Goal: Task Accomplishment & Management: Manage account settings

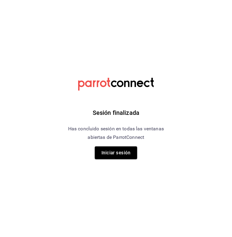
click at [137, 200] on div "Sesión finalizada Has concluido sesión en todas las ventanas abiertas de Parrot…" at bounding box center [116, 118] width 153 height 237
click at [126, 160] on div "Sesión finalizada Has concluido sesión en todas las ventanas abiertas de Parrot…" at bounding box center [116, 118] width 153 height 237
click at [126, 154] on button "Iniciar sesión" at bounding box center [116, 152] width 42 height 13
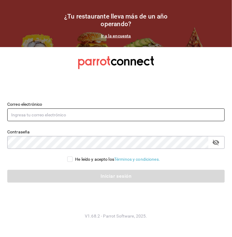
type input "zepedak634@gmail.com"
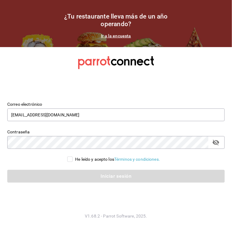
click at [69, 154] on div "He leído y acepto los Términos y condiciones." at bounding box center [112, 156] width 225 height 14
click at [76, 157] on div "He leído y acepto los Términos y condiciones." at bounding box center [117, 159] width 85 height 6
drag, startPoint x: 76, startPoint y: 157, endPoint x: 68, endPoint y: 163, distance: 9.6
click at [68, 163] on div "Iniciar sesión" at bounding box center [112, 172] width 225 height 20
click at [67, 159] on input "He leído y acepto los Términos y condiciones." at bounding box center [69, 158] width 5 height 5
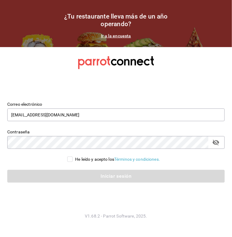
checkbox input "true"
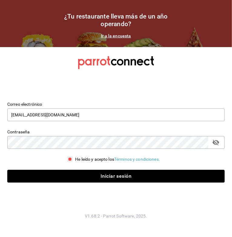
click at [73, 167] on div "Iniciar sesión" at bounding box center [112, 172] width 225 height 20
click at [76, 167] on div "Iniciar sesión" at bounding box center [112, 172] width 225 height 20
drag, startPoint x: 75, startPoint y: 173, endPoint x: 63, endPoint y: 171, distance: 12.3
click at [75, 173] on button "Iniciar sesión" at bounding box center [116, 176] width 218 height 13
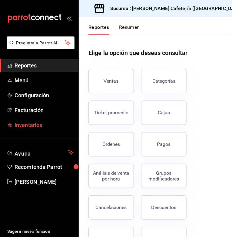
click at [27, 126] on span "Inventarios" at bounding box center [44, 125] width 59 height 8
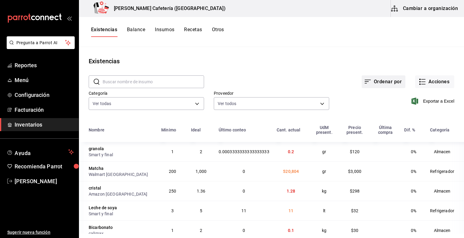
click at [232, 83] on button "Ordenar por" at bounding box center [383, 82] width 44 height 13
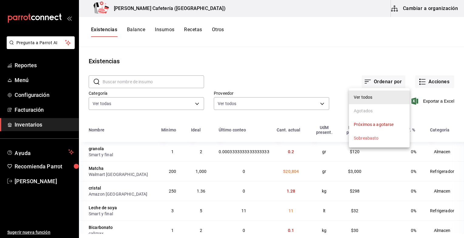
click at [232, 111] on div "Agotados" at bounding box center [362, 111] width 19 height 6
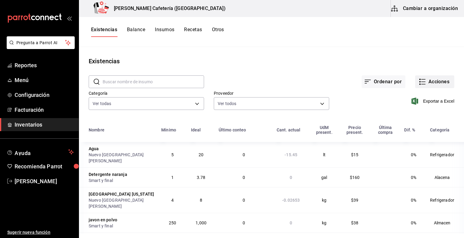
drag, startPoint x: 429, startPoint y: 80, endPoint x: 432, endPoint y: 83, distance: 3.7
click at [232, 83] on button "Acciones" at bounding box center [434, 82] width 39 height 13
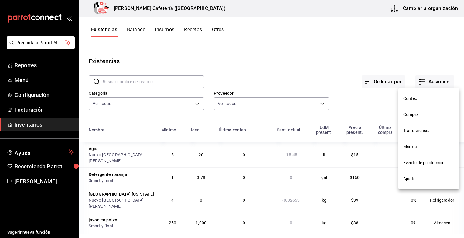
drag, startPoint x: 411, startPoint y: 179, endPoint x: 411, endPoint y: 174, distance: 5.5
click at [232, 179] on span "Ajuste" at bounding box center [428, 179] width 51 height 6
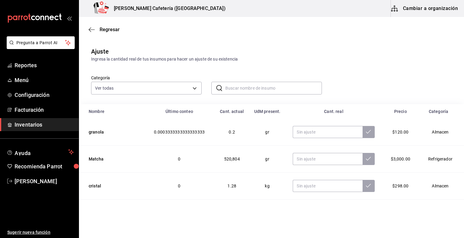
click at [121, 93] on body "Pregunta a Parrot AI Reportes Menú Configuración Facturación Inventarios Ayuda …" at bounding box center [232, 102] width 464 height 204
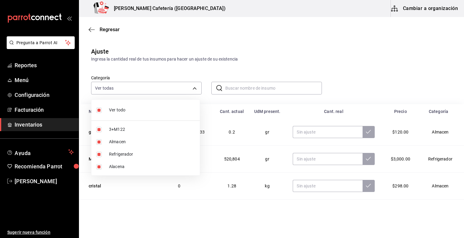
click at [232, 86] on div at bounding box center [232, 119] width 464 height 238
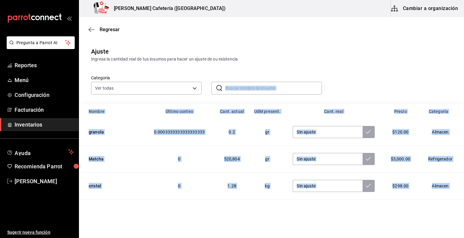
click at [232, 91] on input "text" at bounding box center [273, 88] width 96 height 12
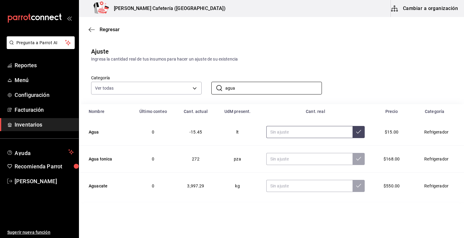
type input "agua"
click at [232, 129] on input "text" at bounding box center [309, 132] width 86 height 12
type input "15.00"
click at [92, 32] on icon "button" at bounding box center [92, 29] width 6 height 5
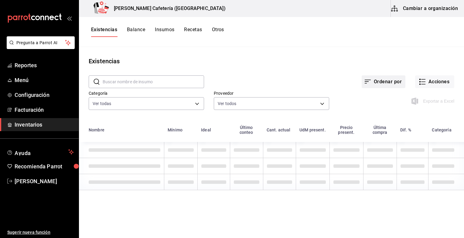
click at [232, 85] on button "Ordenar por" at bounding box center [383, 82] width 44 height 13
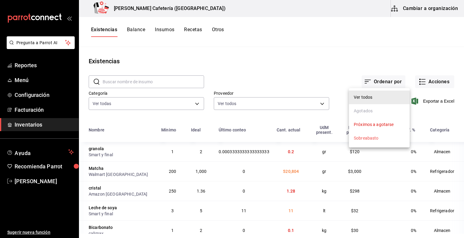
click at [232, 115] on li "Agotados" at bounding box center [379, 111] width 61 height 14
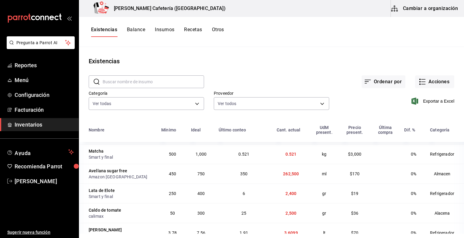
scroll to position [354, 0]
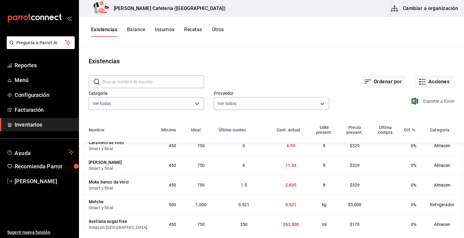
click at [232, 101] on span "Exportar a Excel" at bounding box center [433, 101] width 42 height 7
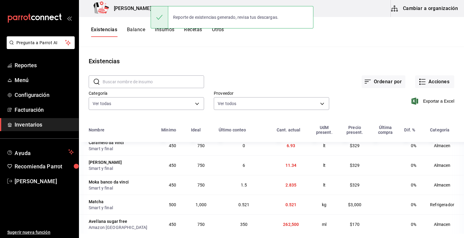
drag, startPoint x: 321, startPoint y: 71, endPoint x: 317, endPoint y: 69, distance: 4.6
click at [232, 71] on div "Ordenar por Acciones" at bounding box center [329, 77] width 250 height 22
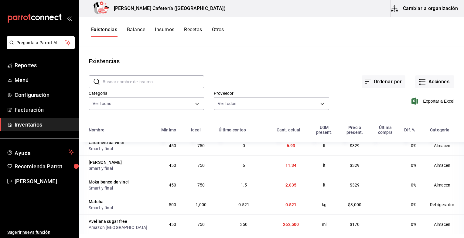
click at [132, 31] on button "Balance" at bounding box center [136, 32] width 18 height 10
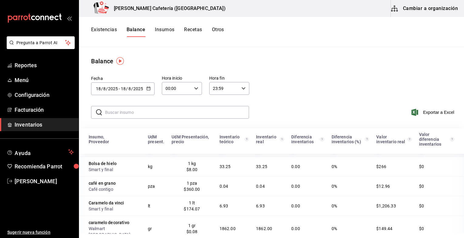
scroll to position [101, 0]
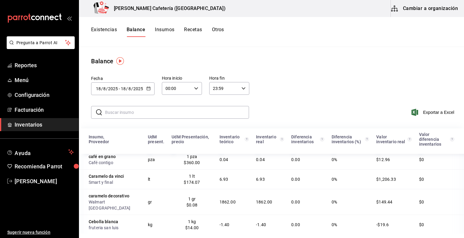
click at [106, 32] on button "Existencias" at bounding box center [104, 32] width 26 height 10
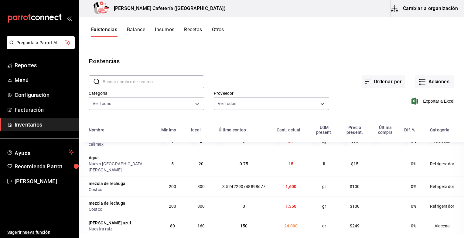
scroll to position [101, 0]
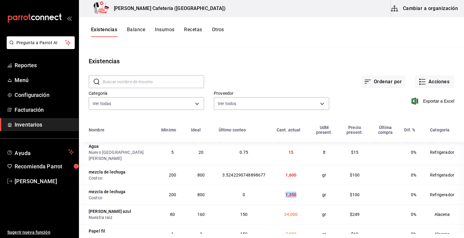
drag, startPoint x: 299, startPoint y: 181, endPoint x: 262, endPoint y: 192, distance: 39.4
click at [232, 192] on tr "mezcla [PERSON_NAME] Costco 200 800 0 1,350 gr $100 0% Refrigerador" at bounding box center [271, 195] width 385 height 20
drag, startPoint x: 262, startPoint y: 192, endPoint x: 306, endPoint y: 191, distance: 44.0
click at [232, 191] on td "gr" at bounding box center [324, 195] width 30 height 20
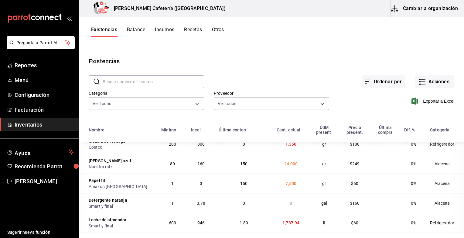
scroll to position [202, 0]
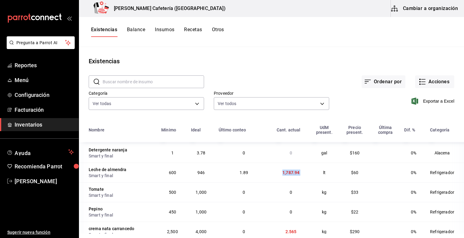
drag, startPoint x: 311, startPoint y: 166, endPoint x: 238, endPoint y: 173, distance: 73.2
click at [232, 173] on tr "Leche [PERSON_NAME] y final 600 946 1.89 1,787.94 lt $60 0% Refrigerador" at bounding box center [271, 173] width 385 height 20
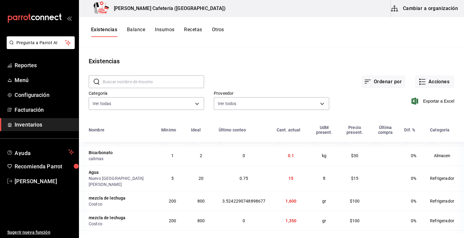
scroll to position [0, 0]
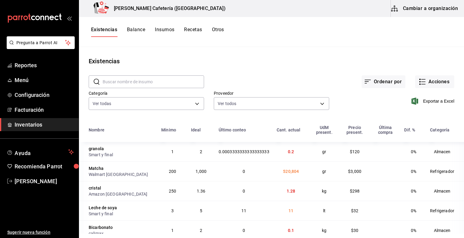
click at [150, 83] on input "text" at bounding box center [153, 82] width 101 height 12
type input "popo"
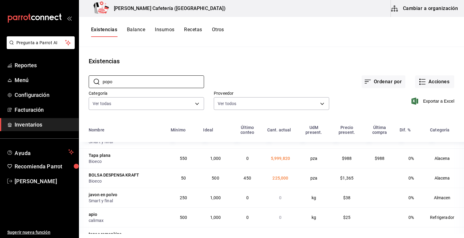
scroll to position [50, 0]
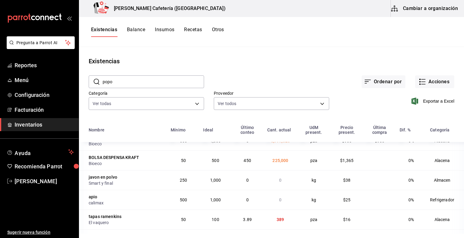
click at [113, 26] on div "Existencias Balance Insumos Recetas Otros" at bounding box center [271, 32] width 385 height 30
drag, startPoint x: 135, startPoint y: 28, endPoint x: 131, endPoint y: 29, distance: 3.8
click at [134, 29] on button "Balance" at bounding box center [136, 32] width 18 height 10
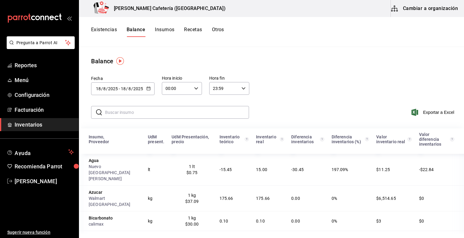
click at [121, 60] on img "button" at bounding box center [120, 61] width 8 height 8
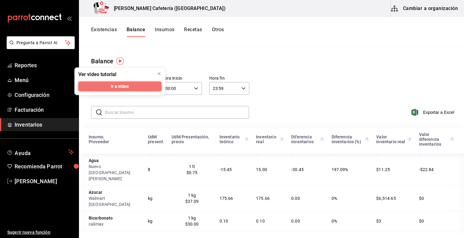
click at [120, 85] on span "Ir a video" at bounding box center [120, 86] width 18 height 6
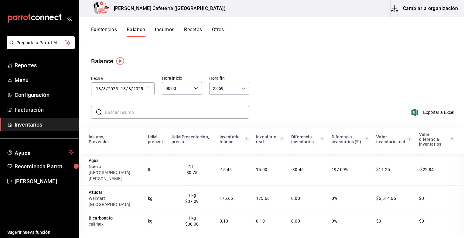
click at [147, 89] on icon "button" at bounding box center [148, 88] width 4 height 4
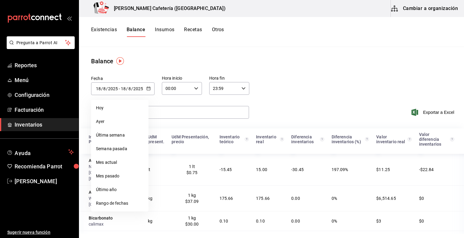
click at [123, 135] on li "Última semana" at bounding box center [119, 136] width 57 height 14
type input "[DATE]"
type input "17"
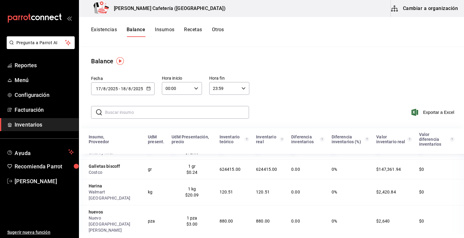
scroll to position [253, 0]
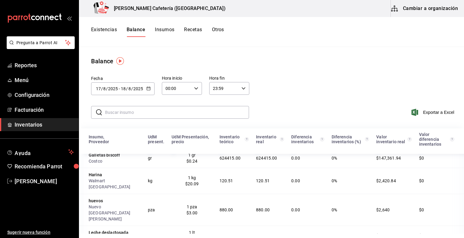
click at [149, 92] on div "[DATE] [DATE] - [DATE] [DATE]" at bounding box center [122, 89] width 63 height 13
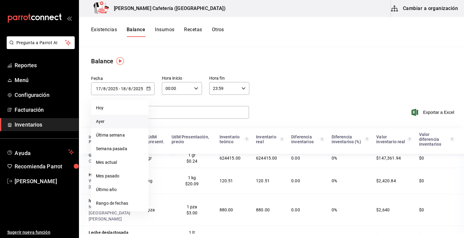
click at [111, 123] on li "Ayer" at bounding box center [119, 122] width 57 height 14
type input "[DATE]"
type input "17"
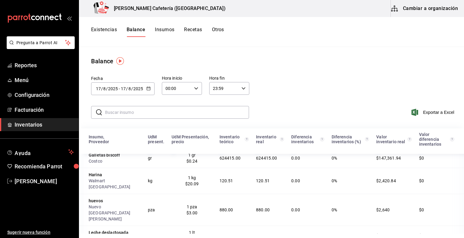
scroll to position [0, 0]
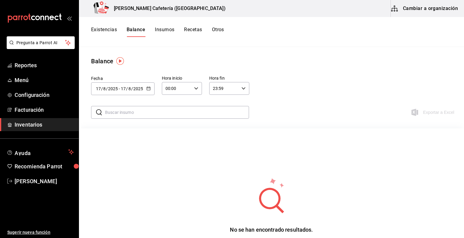
click at [154, 88] on div "[DATE] [DATE] - [DATE] [DATE]" at bounding box center [122, 89] width 63 height 13
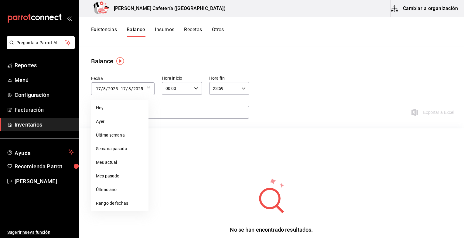
click at [110, 112] on li "Hoy" at bounding box center [119, 108] width 57 height 14
type input "[DATE]"
type input "18"
type input "[DATE]"
type input "18"
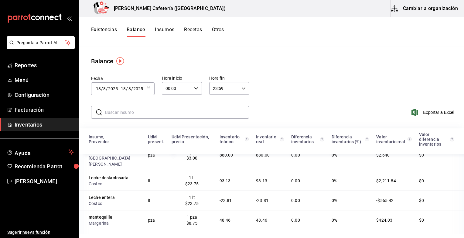
scroll to position [238, 0]
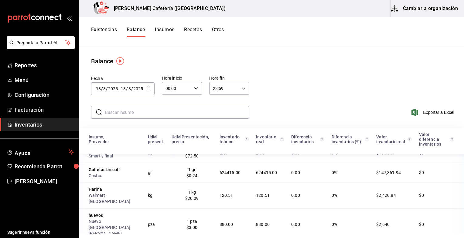
click at [89, 32] on div "Existencias Balance Insumos Recetas Otros" at bounding box center [271, 32] width 385 height 10
drag, startPoint x: 100, startPoint y: 35, endPoint x: 104, endPoint y: 29, distance: 8.3
click at [100, 35] on button "Existencias" at bounding box center [104, 32] width 26 height 10
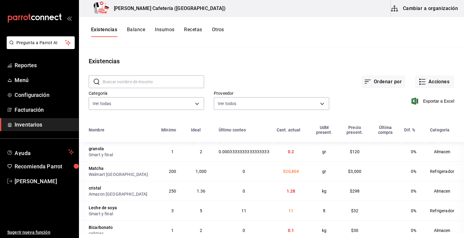
click at [232, 5] on div "[PERSON_NAME] Cafetería ([GEOGRAPHIC_DATA]) Cambiar a organización" at bounding box center [271, 8] width 385 height 17
click at [232, 9] on button "Cambiar a organización" at bounding box center [424, 8] width 68 height 17
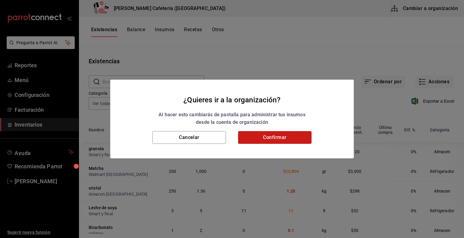
drag, startPoint x: 273, startPoint y: 139, endPoint x: 275, endPoint y: 144, distance: 4.7
click at [232, 143] on button "Confirmar" at bounding box center [274, 137] width 73 height 13
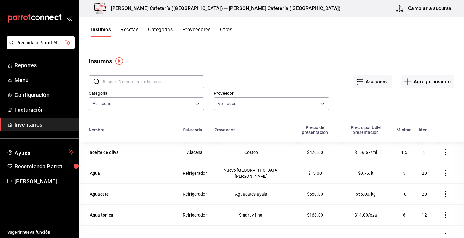
drag, startPoint x: 246, startPoint y: 123, endPoint x: 254, endPoint y: 124, distance: 7.4
click at [232, 123] on th "Proveedor" at bounding box center [251, 132] width 81 height 21
drag, startPoint x: 275, startPoint y: 130, endPoint x: 277, endPoint y: 127, distance: 3.7
click at [232, 130] on div "Precio de presentación" at bounding box center [314, 130] width 39 height 10
click at [113, 66] on div "​ ​" at bounding box center [141, 77] width 125 height 22
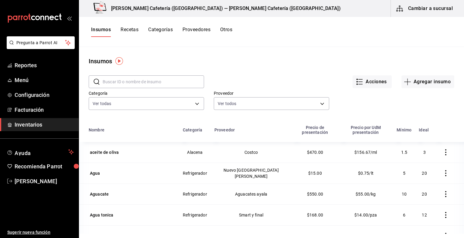
click at [117, 62] on img "button" at bounding box center [119, 61] width 8 height 8
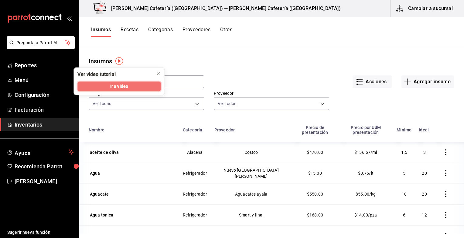
click at [115, 90] on button "Ir a video" at bounding box center [118, 87] width 83 height 10
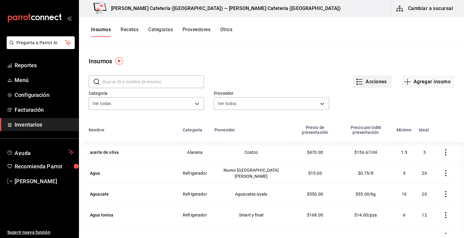
click at [232, 81] on icon "button" at bounding box center [359, 81] width 7 height 7
click at [232, 6] on div at bounding box center [232, 119] width 464 height 238
click at [232, 8] on icon "button" at bounding box center [399, 8] width 7 height 6
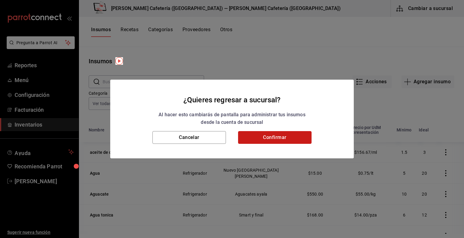
click at [232, 144] on button "Confirmar" at bounding box center [274, 137] width 73 height 13
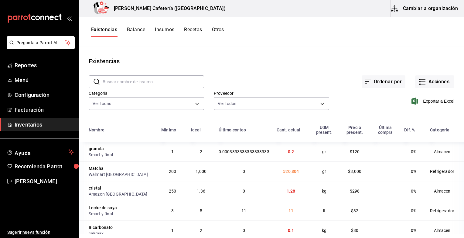
click at [22, 122] on span "Inventarios" at bounding box center [44, 125] width 59 height 8
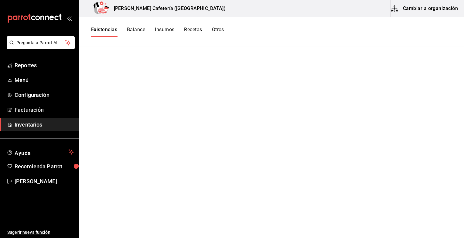
click at [58, 125] on span "Inventarios" at bounding box center [44, 125] width 59 height 8
click at [57, 125] on span "Inventarios" at bounding box center [44, 125] width 59 height 8
click at [16, 111] on span "Facturación" at bounding box center [44, 110] width 59 height 8
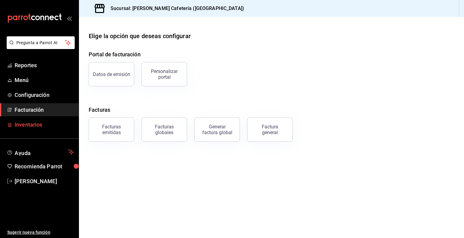
click at [17, 124] on span "Inventarios" at bounding box center [44, 125] width 59 height 8
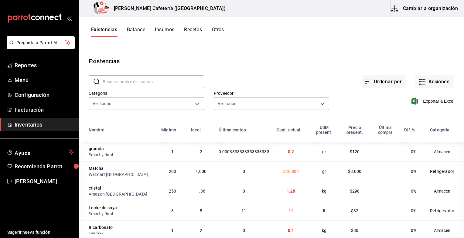
scroll to position [50, 0]
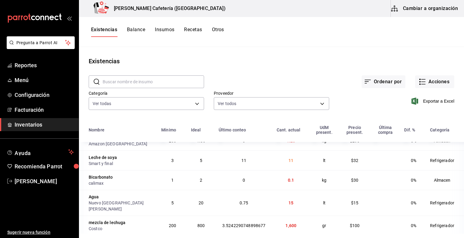
click at [155, 59] on div "Existencias" at bounding box center [271, 61] width 385 height 9
click at [191, 32] on button "Recetas" at bounding box center [193, 32] width 18 height 10
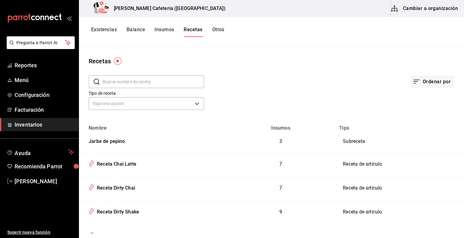
click at [172, 31] on button "Insumos" at bounding box center [163, 32] width 19 height 10
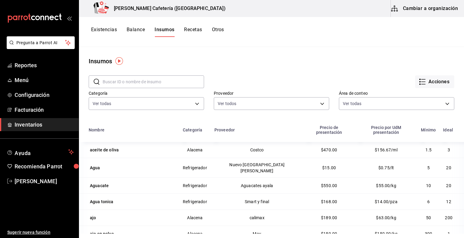
click at [232, 69] on div "Acciones" at bounding box center [329, 77] width 250 height 22
click at [102, 32] on button "Existencias" at bounding box center [104, 32] width 26 height 10
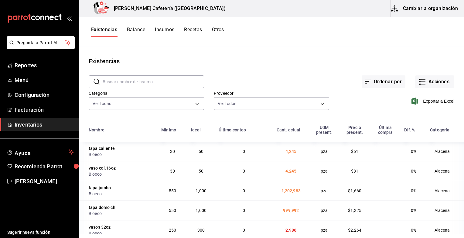
scroll to position [1214, 0]
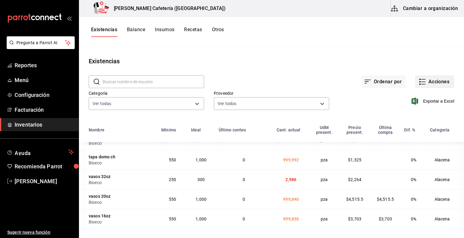
click at [232, 81] on button "Acciones" at bounding box center [434, 82] width 39 height 13
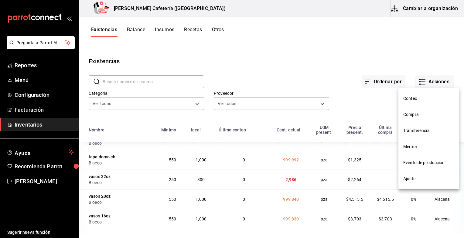
click at [232, 58] on div at bounding box center [232, 119] width 464 height 238
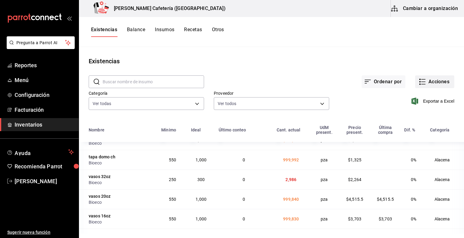
click at [232, 82] on button "Acciones" at bounding box center [434, 82] width 39 height 13
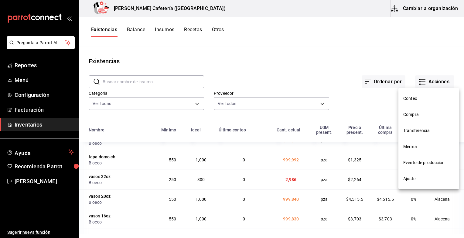
click at [232, 100] on span "Conteo" at bounding box center [428, 99] width 51 height 6
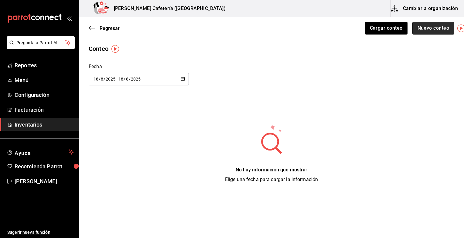
click at [232, 28] on button "Nuevo conteo" at bounding box center [433, 28] width 42 height 13
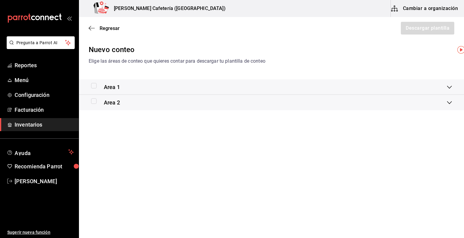
click at [87, 87] on div "Area 1" at bounding box center [271, 86] width 385 height 15
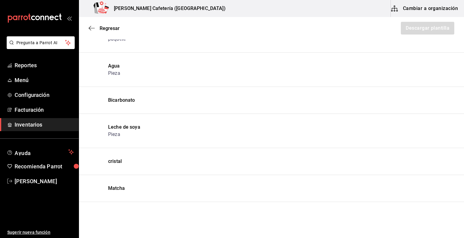
scroll to position [6379, 0]
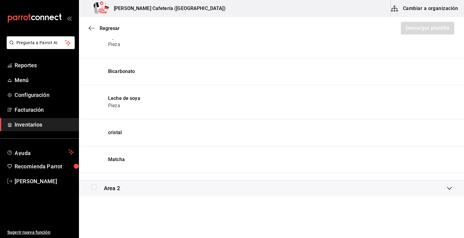
click at [88, 26] on div "Regresar Descargar plantilla" at bounding box center [271, 28] width 385 height 22
click at [111, 29] on span "Regresar" at bounding box center [110, 28] width 20 height 6
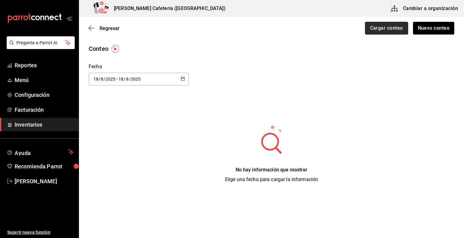
click at [232, 27] on button "Cargar conteo" at bounding box center [386, 28] width 43 height 13
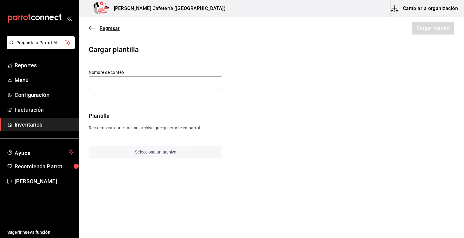
click at [101, 29] on span "Regresar" at bounding box center [110, 28] width 20 height 6
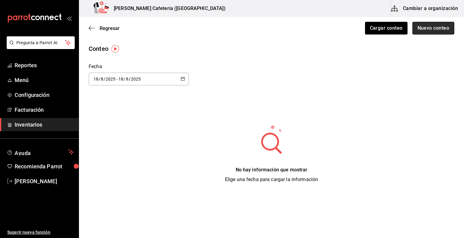
click at [232, 29] on button "Nuevo conteo" at bounding box center [433, 28] width 42 height 13
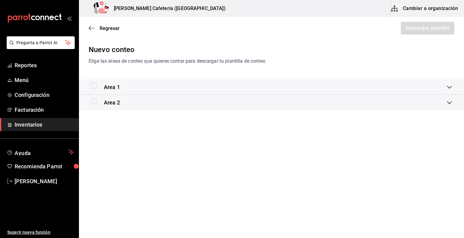
click at [102, 33] on div "Regresar Descargar plantilla" at bounding box center [271, 28] width 385 height 22
click at [101, 30] on span "Regresar" at bounding box center [110, 28] width 20 height 6
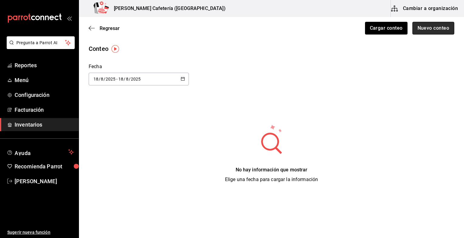
click at [232, 28] on button "Nuevo conteo" at bounding box center [433, 28] width 42 height 13
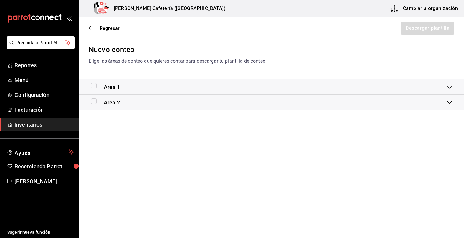
click at [90, 87] on div "Area 1" at bounding box center [271, 86] width 385 height 15
click at [93, 89] on input "checkbox" at bounding box center [93, 87] width 5 height 5
checkbox input "true"
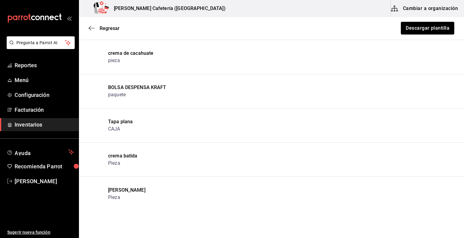
scroll to position [6379, 0]
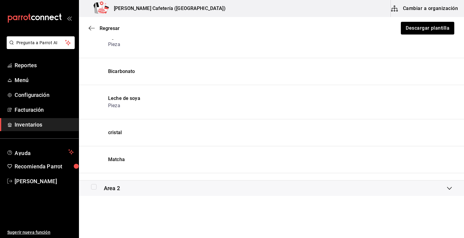
click at [93, 184] on input "checkbox" at bounding box center [93, 186] width 5 height 5
checkbox input "true"
click at [232, 32] on button "Descargar plantilla" at bounding box center [427, 28] width 54 height 13
click at [27, 121] on span "Inventarios" at bounding box center [44, 125] width 59 height 8
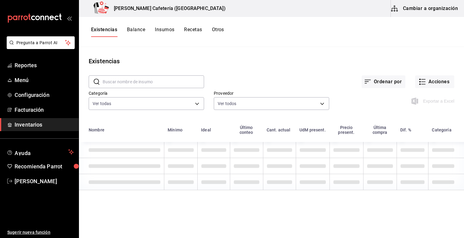
click at [232, 8] on button "Cambiar a organización" at bounding box center [424, 8] width 68 height 17
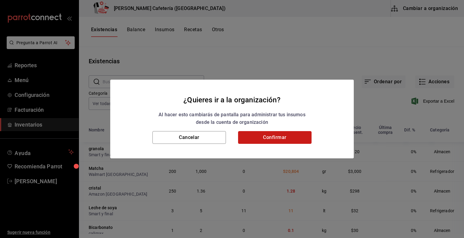
click at [232, 137] on button "Confirmar" at bounding box center [274, 137] width 73 height 13
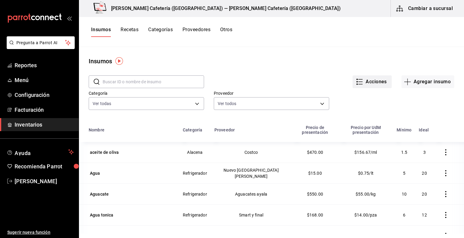
click at [232, 83] on button "Acciones" at bounding box center [371, 82] width 39 height 13
click at [232, 88] on span "Exportar lista de insumos" at bounding box center [354, 89] width 48 height 5
click at [232, 10] on button "Cambiar a sucursal" at bounding box center [424, 8] width 68 height 17
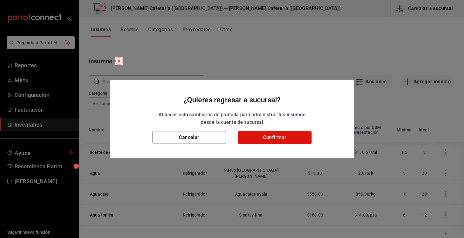
click at [232, 129] on h2 "¿Quieres regresar a sucursal? Al hacer esto cambiarás de pantalla para administ…" at bounding box center [231, 106] width 243 height 52
click at [232, 142] on button "Confirmar" at bounding box center [274, 137] width 73 height 13
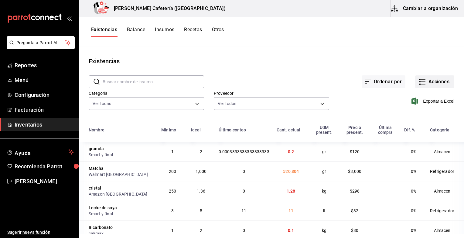
click at [232, 85] on button "Acciones" at bounding box center [434, 82] width 39 height 13
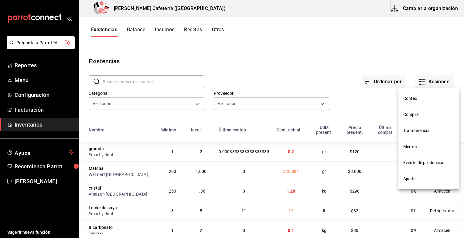
click at [232, 98] on span "Conteo" at bounding box center [428, 99] width 51 height 6
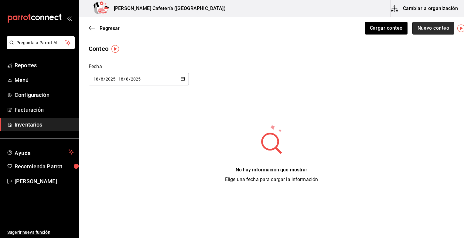
click at [232, 30] on button "Nuevo conteo" at bounding box center [433, 28] width 42 height 13
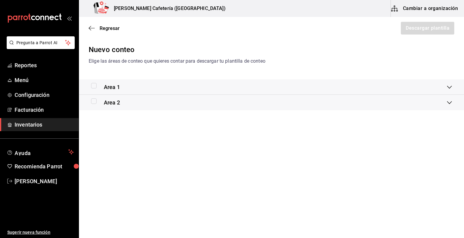
click at [92, 100] on input "checkbox" at bounding box center [93, 101] width 5 height 5
checkbox input "true"
click at [93, 87] on input "checkbox" at bounding box center [93, 85] width 5 height 5
checkbox input "true"
click at [232, 29] on button "Descargar plantilla" at bounding box center [427, 28] width 54 height 13
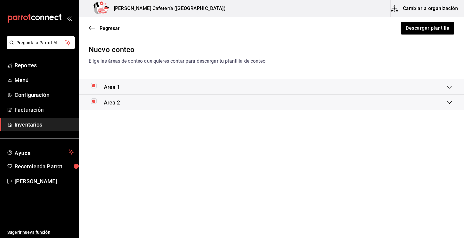
click at [29, 125] on span "Inventarios" at bounding box center [44, 125] width 59 height 8
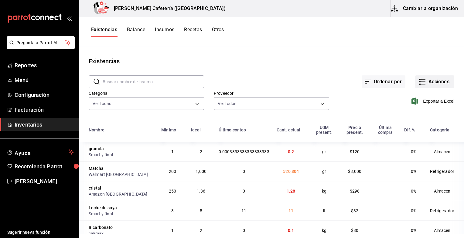
click at [232, 82] on button "Acciones" at bounding box center [434, 82] width 39 height 13
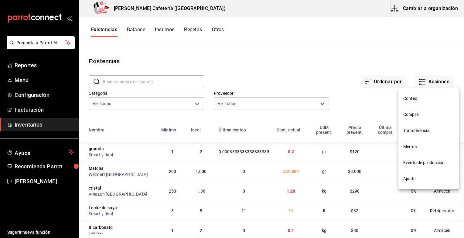
click at [232, 179] on span "Ajuste" at bounding box center [428, 179] width 51 height 6
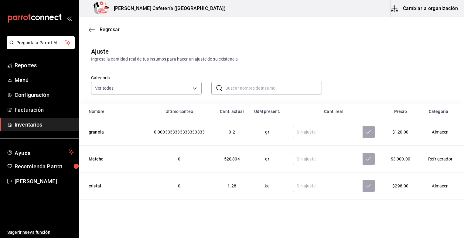
click at [229, 88] on input "text" at bounding box center [273, 88] width 96 height 12
click at [232, 88] on input "text" at bounding box center [273, 88] width 96 height 12
click at [232, 65] on div "Categoría Ver todas 1a2ed6d3-6640-45b5-bd9c-1acaea895889,a761595b-03bb-4ff7-b08…" at bounding box center [261, 79] width 360 height 32
click at [232, 86] on input "text" at bounding box center [273, 88] width 96 height 12
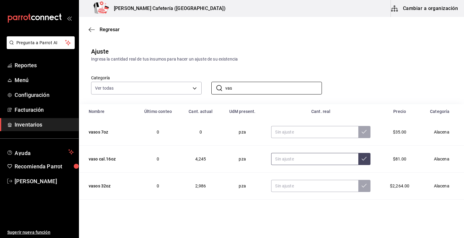
click at [232, 159] on input "text" at bounding box center [314, 159] width 87 height 12
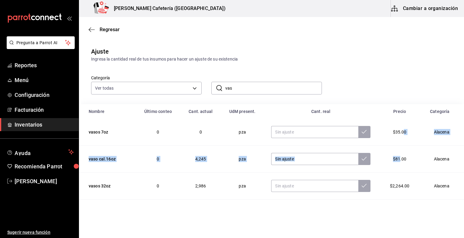
drag, startPoint x: 396, startPoint y: 167, endPoint x: 400, endPoint y: 124, distance: 43.3
click at [232, 124] on tbody "vasos 7oz 0 0 pza $35.00 Alacena vaso cal.16oz 0 4,245 pza $81.00 Alacena vasos…" at bounding box center [271, 186] width 385 height 135
click at [232, 90] on input "vas" at bounding box center [273, 88] width 96 height 12
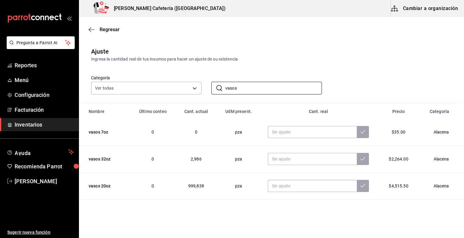
type input "vasos"
click at [195, 188] on span "999,838" at bounding box center [196, 186] width 16 height 5
drag, startPoint x: 187, startPoint y: 185, endPoint x: 196, endPoint y: 186, distance: 9.4
click at [196, 186] on td "999,838" at bounding box center [196, 186] width 41 height 27
drag, startPoint x: 196, startPoint y: 186, endPoint x: 204, endPoint y: 195, distance: 11.8
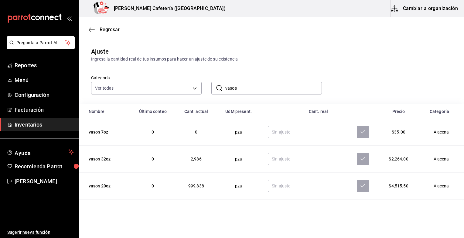
click at [204, 195] on td "999,838" at bounding box center [196, 186] width 41 height 27
click at [232, 186] on input "text" at bounding box center [312, 186] width 89 height 12
type input "1800.00"
click at [232, 186] on icon at bounding box center [362, 186] width 5 height 5
drag, startPoint x: 190, startPoint y: 185, endPoint x: 200, endPoint y: 186, distance: 10.4
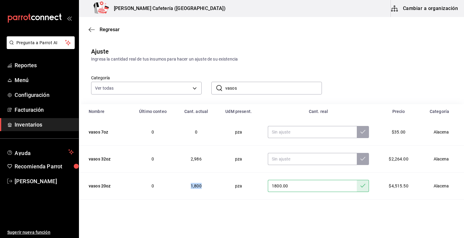
click at [200, 186] on td "1,800" at bounding box center [196, 186] width 41 height 27
drag, startPoint x: 200, startPoint y: 186, endPoint x: 213, endPoint y: 198, distance: 17.2
click at [213, 198] on td "1,800" at bounding box center [196, 186] width 41 height 27
click at [89, 30] on icon "button" at bounding box center [90, 29] width 2 height 5
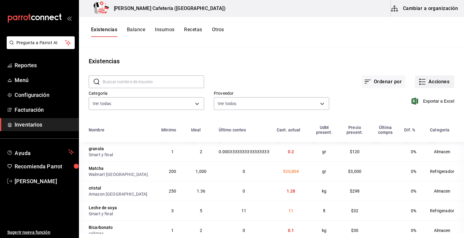
click at [232, 77] on button "Acciones" at bounding box center [434, 82] width 39 height 13
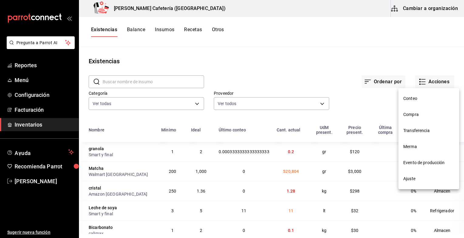
click at [232, 178] on span "Ajuste" at bounding box center [428, 179] width 51 height 6
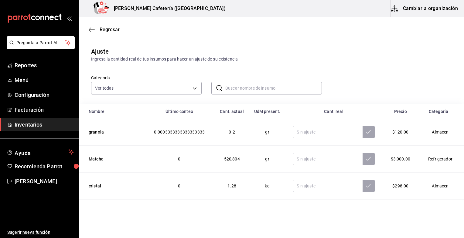
click at [232, 90] on input "text" at bounding box center [273, 88] width 96 height 12
type input "vasos"
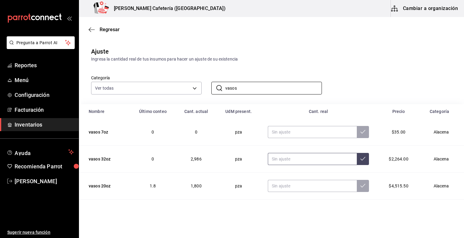
click at [232, 158] on input "text" at bounding box center [312, 159] width 89 height 12
click at [232, 161] on input "3.00" at bounding box center [312, 159] width 89 height 12
type input "3.00"
click at [232, 159] on button at bounding box center [363, 159] width 12 height 12
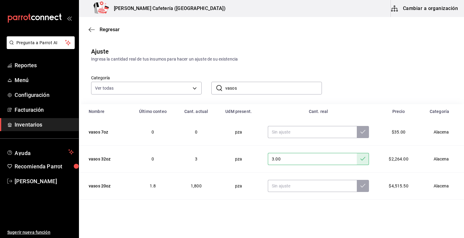
click at [232, 133] on td "pza" at bounding box center [238, 132] width 44 height 27
click at [232, 188] on td "pza" at bounding box center [238, 186] width 44 height 27
click at [100, 33] on div "Regresar" at bounding box center [271, 29] width 385 height 15
click at [103, 28] on span "Regresar" at bounding box center [110, 30] width 20 height 6
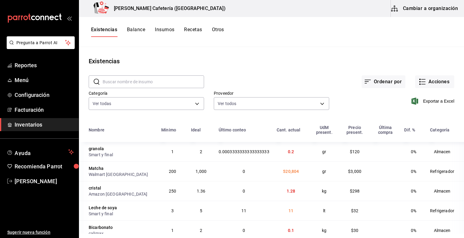
click at [177, 87] on input "text" at bounding box center [153, 82] width 101 height 12
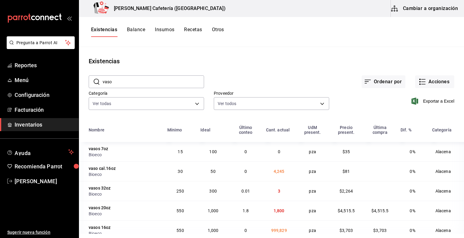
type input "vaso"
click at [232, 211] on td "1,800" at bounding box center [278, 211] width 33 height 20
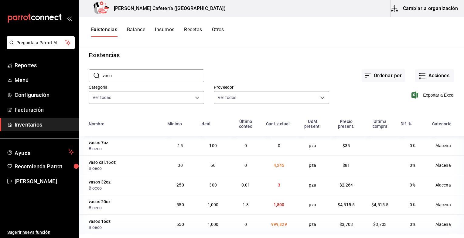
scroll to position [9, 0]
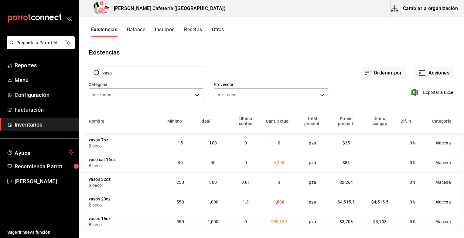
click at [232, 204] on td "1,800" at bounding box center [278, 202] width 33 height 20
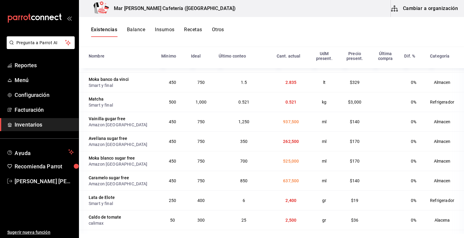
scroll to position [354, 0]
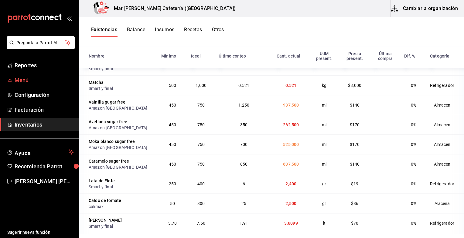
click at [25, 82] on span "Menú" at bounding box center [44, 80] width 59 height 8
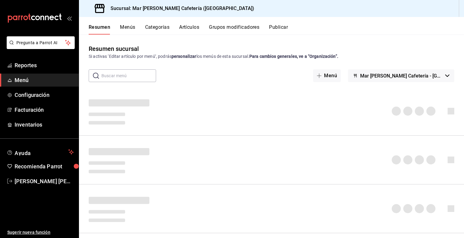
click at [188, 26] on button "Artículos" at bounding box center [189, 29] width 20 height 10
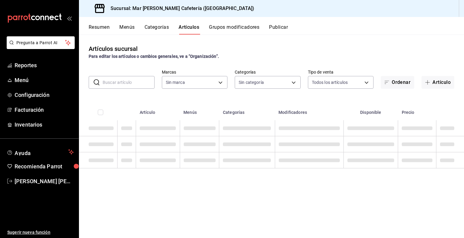
click at [131, 26] on button "Menús" at bounding box center [126, 29] width 15 height 10
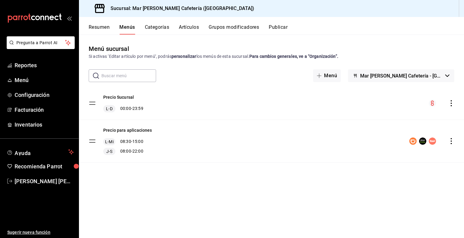
click at [104, 27] on button "Resumen" at bounding box center [99, 29] width 21 height 10
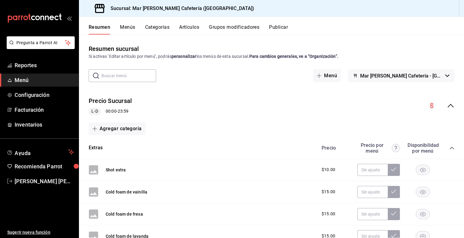
click at [448, 104] on icon "collapse-menu-row" at bounding box center [450, 105] width 7 height 7
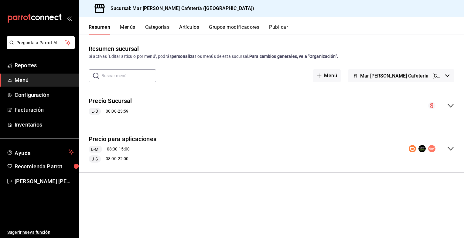
click at [448, 104] on icon "collapse-menu-row" at bounding box center [450, 105] width 7 height 7
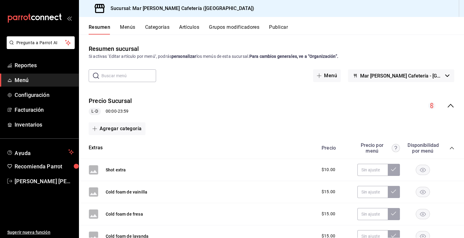
click at [449, 147] on icon "collapse-category-row" at bounding box center [451, 148] width 5 height 5
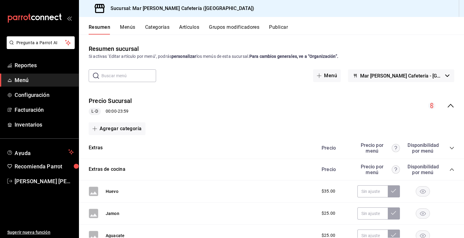
click at [126, 29] on button "Menús" at bounding box center [127, 29] width 15 height 10
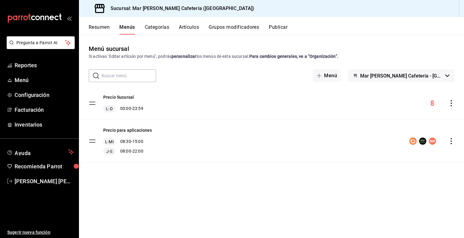
click at [159, 28] on button "Categorías" at bounding box center [157, 29] width 25 height 10
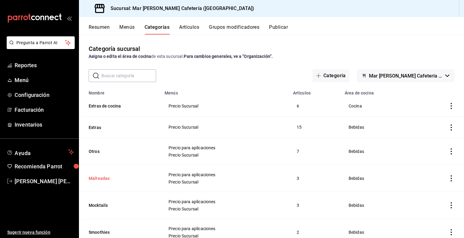
click at [103, 180] on button "Malteadas" at bounding box center [119, 179] width 61 height 6
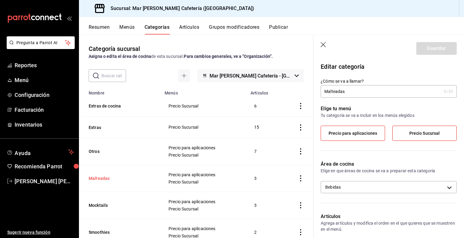
click at [101, 178] on button "Malteadas" at bounding box center [119, 179] width 61 height 6
click at [222, 27] on button "Grupos modificadores" at bounding box center [234, 29] width 50 height 10
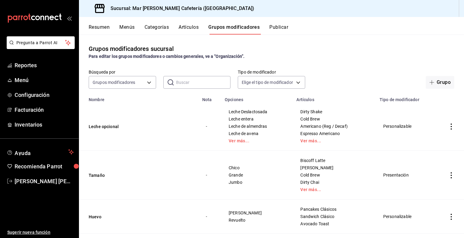
scroll to position [50, 0]
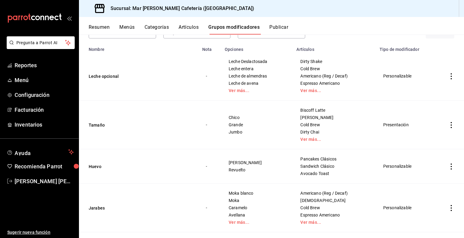
click at [231, 116] on span "Chico" at bounding box center [256, 118] width 57 height 4
click at [232, 125] on span "Grande" at bounding box center [256, 125] width 57 height 4
click at [233, 133] on span "Jumbo" at bounding box center [256, 132] width 57 height 4
click at [94, 125] on button "Tamaño" at bounding box center [125, 125] width 73 height 6
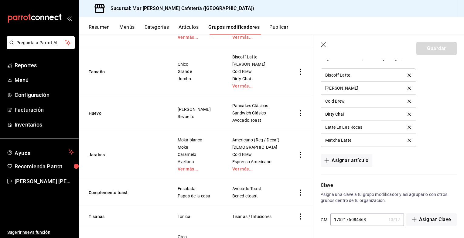
scroll to position [50, 0]
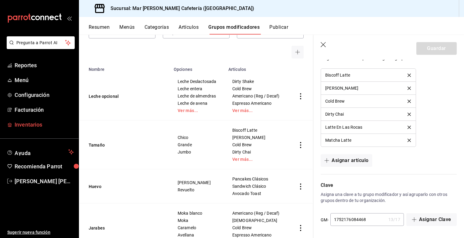
click at [24, 123] on span "Inventarios" at bounding box center [44, 125] width 59 height 8
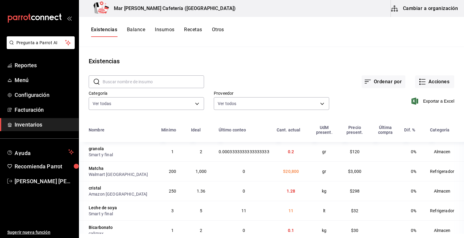
click at [189, 29] on button "Recetas" at bounding box center [193, 32] width 18 height 10
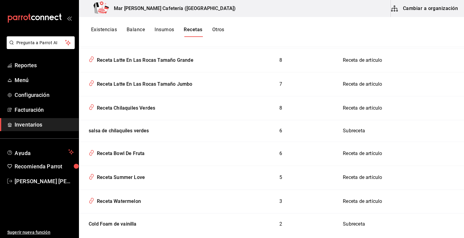
scroll to position [657, 0]
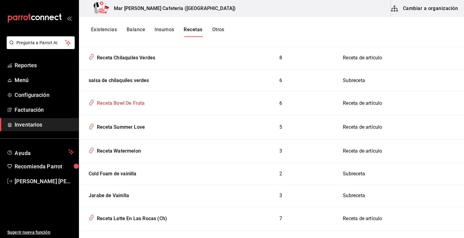
click at [104, 98] on div "Receta Bowl De Fruta" at bounding box center [119, 102] width 50 height 9
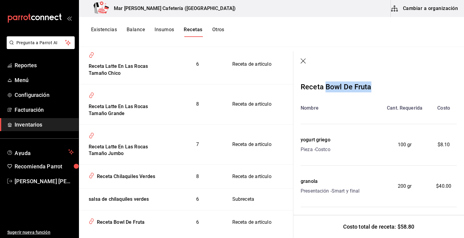
drag, startPoint x: 325, startPoint y: 87, endPoint x: 373, endPoint y: 89, distance: 47.7
click at [373, 89] on div "Receta Bowl De Fruta" at bounding box center [378, 87] width 156 height 11
click at [339, 113] on div "Nombre Cant. Requerida Costo yogurt griego Pieza - Costco 100 gr $8.10 granola …" at bounding box center [378, 239] width 156 height 269
drag, startPoint x: 394, startPoint y: 145, endPoint x: 408, endPoint y: 144, distance: 14.0
click at [408, 144] on div "100 gr" at bounding box center [404, 145] width 52 height 17
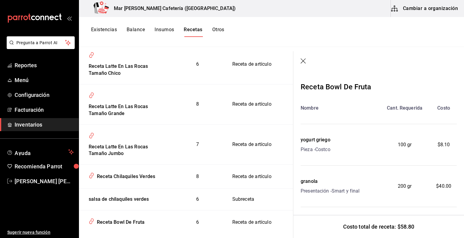
drag, startPoint x: 408, startPoint y: 144, endPoint x: 401, endPoint y: 188, distance: 44.5
click at [401, 188] on span "200 gr" at bounding box center [404, 186] width 14 height 7
drag, startPoint x: 438, startPoint y: 143, endPoint x: 423, endPoint y: 195, distance: 54.0
click at [423, 195] on div "Nombre Cant. Requerida Costo yogurt griego Pieza - Costco 100 gr $8.10 granola …" at bounding box center [378, 239] width 156 height 269
drag, startPoint x: 423, startPoint y: 195, endPoint x: 428, endPoint y: 90, distance: 104.5
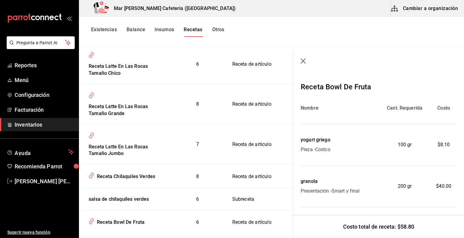
click at [428, 93] on div "Receta Bowl De Fruta Nombre Cant. Requerida Costo yogurt griego Pieza - Costco …" at bounding box center [378, 228] width 156 height 292
click at [304, 60] on icon "button" at bounding box center [303, 62] width 6 height 6
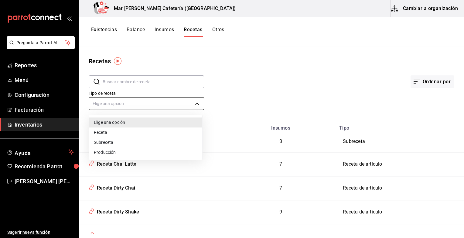
click at [173, 106] on body "Pregunta a Parrot AI Reportes Menú Configuración Facturación Inventarios Ayuda …" at bounding box center [232, 117] width 464 height 234
click at [105, 153] on li "Producción" at bounding box center [145, 153] width 113 height 10
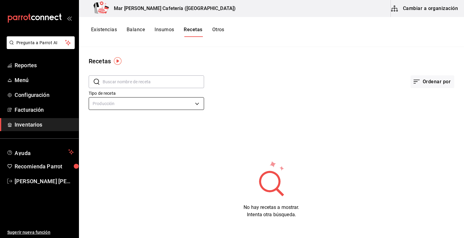
click at [174, 108] on body "Pregunta a Parrot AI Reportes Menú Configuración Facturación Inventarios Ayuda …" at bounding box center [232, 117] width 464 height 234
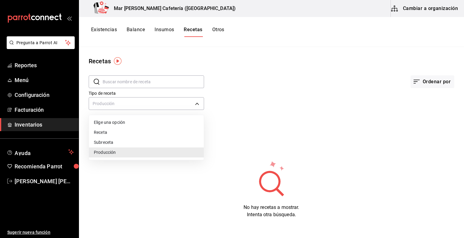
click at [105, 132] on li "Receta" at bounding box center [146, 133] width 115 height 10
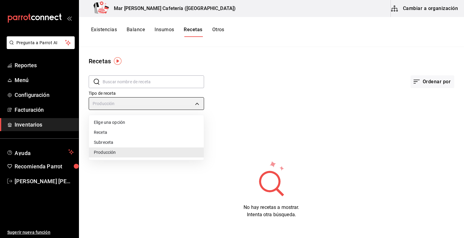
type input "PRODUCT"
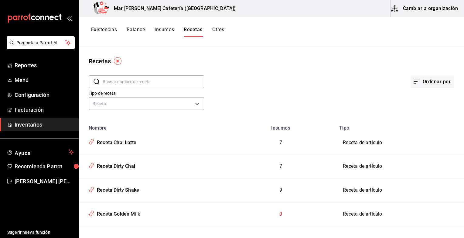
click at [163, 30] on button "Insumos" at bounding box center [163, 32] width 19 height 10
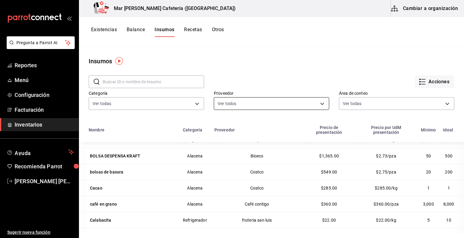
scroll to position [253, 0]
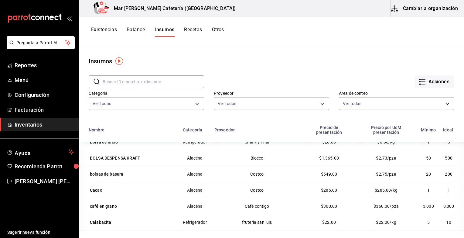
click at [144, 80] on input "text" at bounding box center [153, 82] width 101 height 12
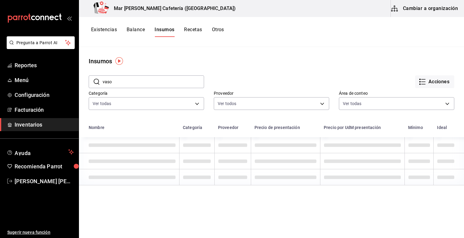
scroll to position [0, 0]
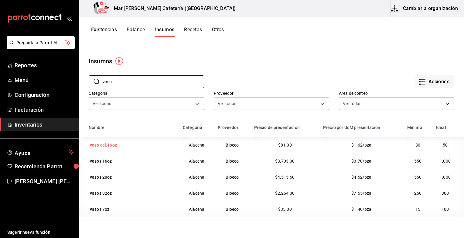
type input "vaso"
click at [106, 146] on div "vaso cal.16oz" at bounding box center [103, 145] width 27 height 6
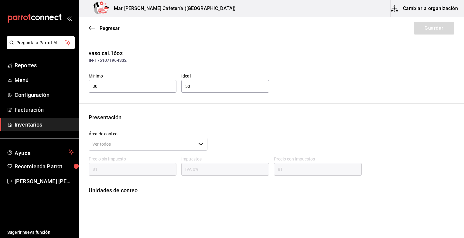
type input "81.00"
click at [89, 25] on div "Regresar Guardar" at bounding box center [271, 28] width 385 height 22
click at [90, 28] on icon "button" at bounding box center [92, 28] width 6 height 0
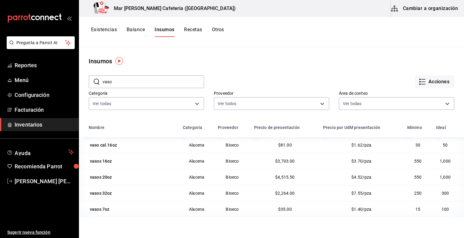
click at [192, 29] on button "Recetas" at bounding box center [193, 32] width 18 height 10
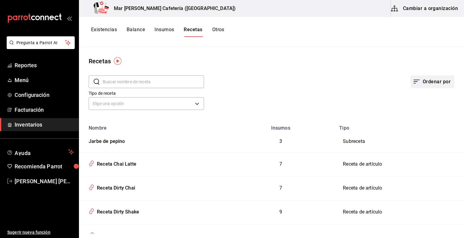
click at [416, 86] on button "Ordenar por" at bounding box center [432, 82] width 44 height 13
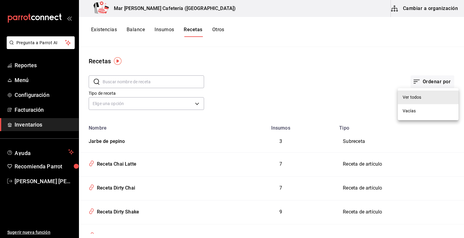
click at [416, 37] on div at bounding box center [232, 119] width 464 height 238
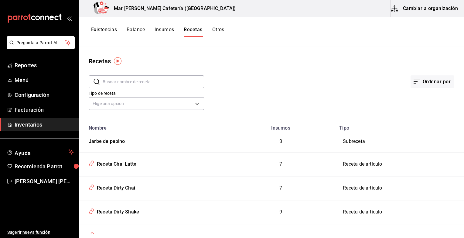
click at [426, 4] on button "Cambiar a organización" at bounding box center [424, 8] width 68 height 17
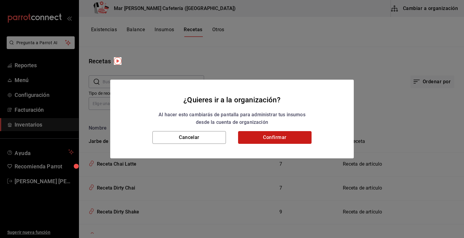
click at [283, 139] on button "Confirmar" at bounding box center [274, 137] width 73 height 13
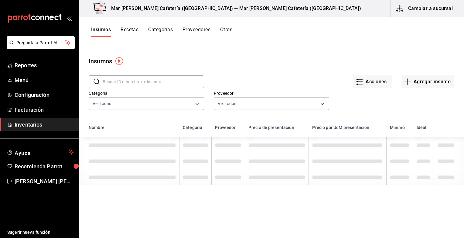
click at [134, 28] on button "Recetas" at bounding box center [129, 32] width 18 height 10
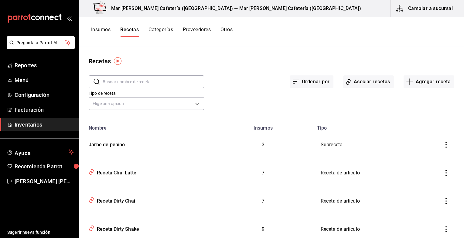
click at [131, 27] on button "Recetas" at bounding box center [129, 32] width 19 height 10
click at [426, 81] on button "Agregar receta" at bounding box center [428, 82] width 51 height 13
click at [413, 100] on span "Receta" at bounding box center [424, 99] width 51 height 6
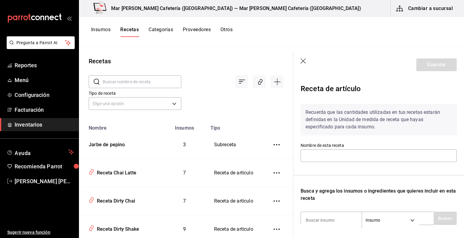
click at [301, 59] on icon "button" at bounding box center [302, 61] width 5 height 5
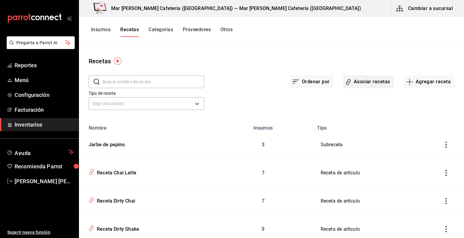
click at [373, 84] on button "Asociar recetas" at bounding box center [368, 82] width 51 height 13
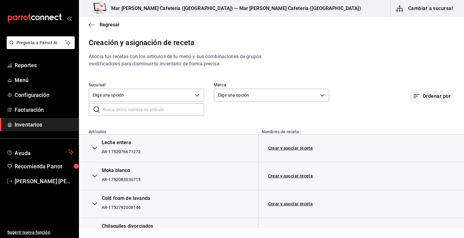
click at [168, 108] on input "text" at bounding box center [153, 110] width 101 height 12
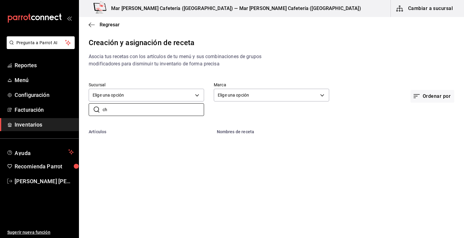
type input "c"
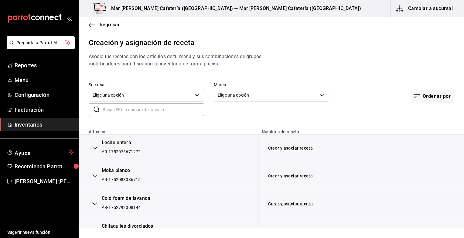
click at [157, 112] on input "text" at bounding box center [153, 110] width 101 height 12
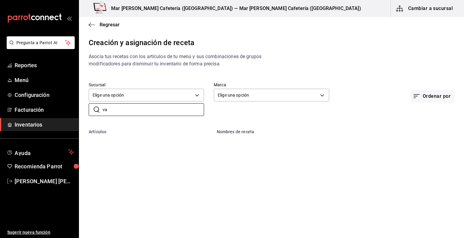
type input "v"
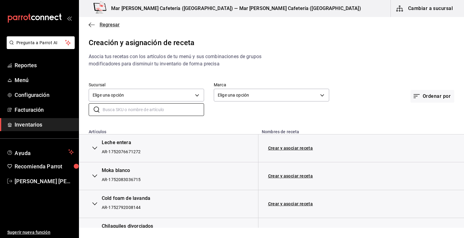
click at [92, 23] on icon "button" at bounding box center [92, 24] width 6 height 5
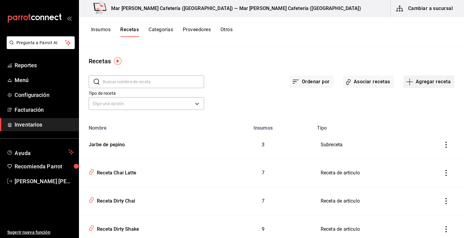
click at [425, 83] on button "Agregar receta" at bounding box center [428, 82] width 51 height 13
click at [95, 29] on div at bounding box center [232, 119] width 464 height 238
click at [95, 29] on button "Insumos" at bounding box center [100, 32] width 19 height 10
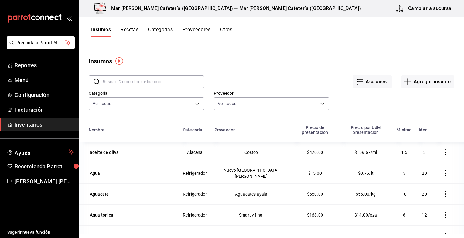
click at [149, 83] on input "text" at bounding box center [153, 82] width 101 height 12
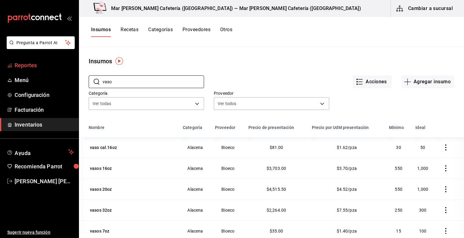
type input "vaso"
click at [22, 65] on span "Reportes" at bounding box center [44, 65] width 59 height 8
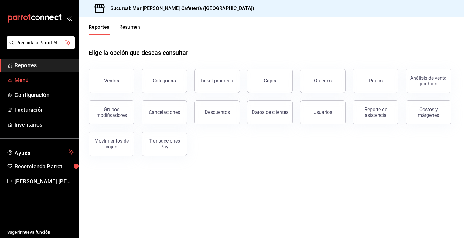
click at [22, 79] on span "Menú" at bounding box center [44, 80] width 59 height 8
